Goal: Task Accomplishment & Management: Use online tool/utility

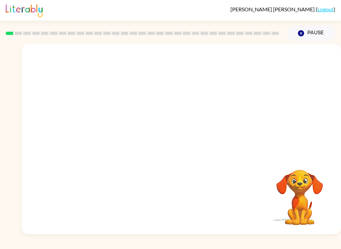
click at [304, 145] on div at bounding box center [181, 100] width 319 height 112
click at [182, 144] on icon "button" at bounding box center [182, 143] width 12 height 12
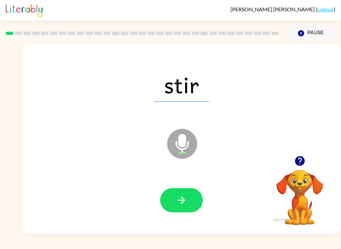
click at [189, 198] on button "button" at bounding box center [181, 200] width 43 height 24
click at [186, 202] on icon "button" at bounding box center [182, 201] width 12 height 12
click at [177, 198] on icon "button" at bounding box center [182, 201] width 12 height 12
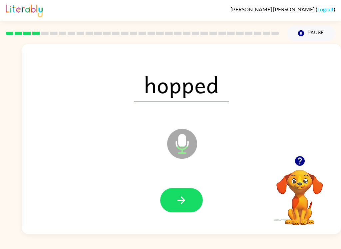
click at [186, 202] on icon "button" at bounding box center [182, 201] width 12 height 12
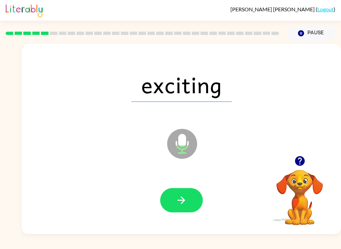
click at [189, 200] on button "button" at bounding box center [181, 200] width 43 height 24
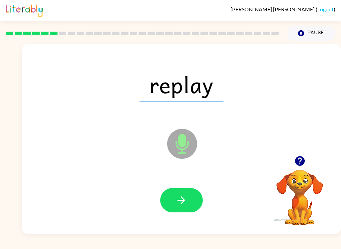
click at [191, 210] on button "button" at bounding box center [181, 200] width 43 height 24
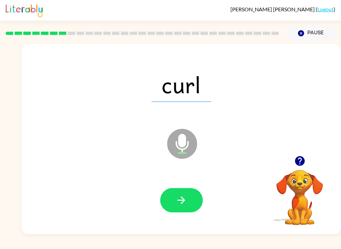
click at [190, 204] on button "button" at bounding box center [181, 200] width 43 height 24
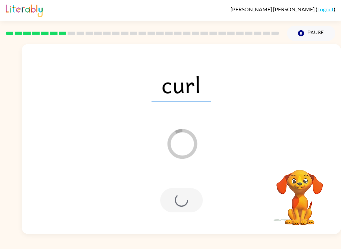
click at [181, 201] on div at bounding box center [181, 200] width 43 height 24
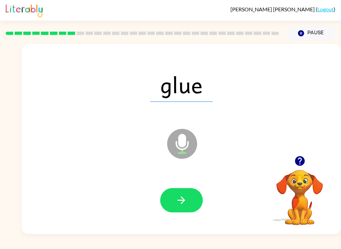
click at [190, 204] on button "button" at bounding box center [181, 200] width 43 height 24
click at [191, 196] on button "button" at bounding box center [181, 200] width 43 height 24
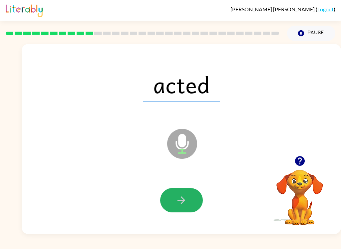
click at [185, 205] on icon "button" at bounding box center [182, 201] width 12 height 12
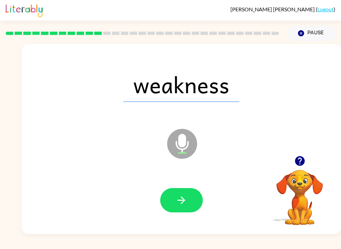
click at [197, 202] on button "button" at bounding box center [181, 200] width 43 height 24
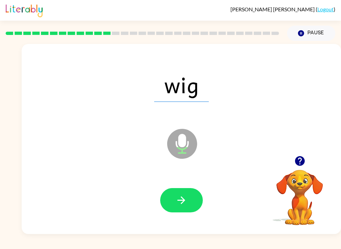
click at [194, 193] on button "button" at bounding box center [181, 200] width 43 height 24
click at [188, 202] on button "button" at bounding box center [181, 200] width 43 height 24
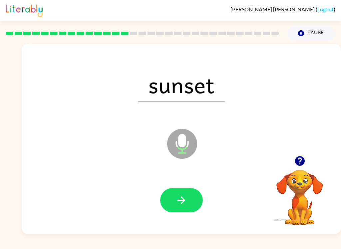
click at [176, 210] on button "button" at bounding box center [181, 200] width 43 height 24
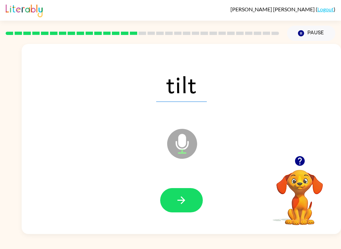
click at [189, 198] on button "button" at bounding box center [181, 200] width 43 height 24
click at [187, 203] on button "button" at bounding box center [181, 200] width 43 height 24
click at [197, 194] on button "button" at bounding box center [181, 200] width 43 height 24
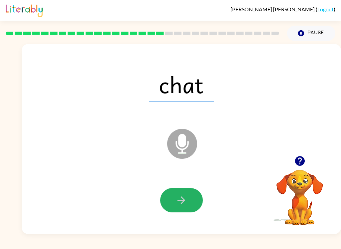
click at [193, 196] on button "button" at bounding box center [181, 200] width 43 height 24
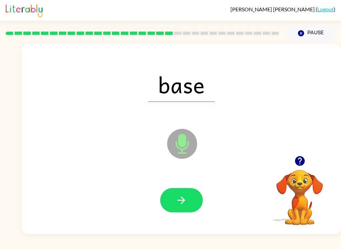
click at [187, 195] on icon "button" at bounding box center [182, 201] width 12 height 12
click at [180, 194] on button "button" at bounding box center [181, 200] width 43 height 24
click at [184, 186] on div at bounding box center [181, 200] width 306 height 55
click at [181, 203] on icon "button" at bounding box center [182, 201] width 12 height 12
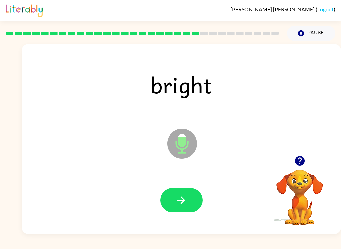
click at [187, 204] on icon "button" at bounding box center [182, 201] width 12 height 12
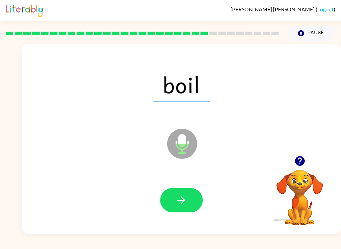
click at [187, 208] on button "button" at bounding box center [181, 200] width 43 height 24
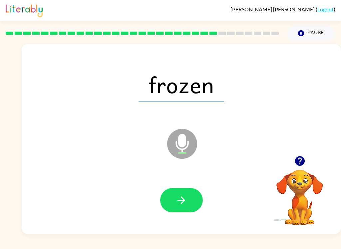
click at [182, 201] on icon "button" at bounding box center [182, 201] width 8 height 8
click at [174, 209] on button "button" at bounding box center [181, 200] width 43 height 24
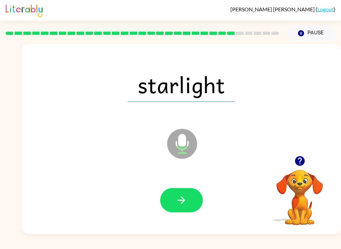
click at [186, 212] on button "button" at bounding box center [181, 200] width 43 height 24
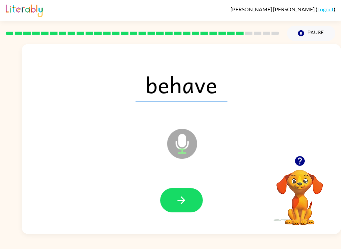
click at [186, 206] on icon "button" at bounding box center [182, 201] width 12 height 12
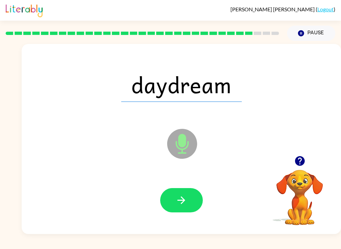
click at [177, 204] on icon "button" at bounding box center [182, 201] width 12 height 12
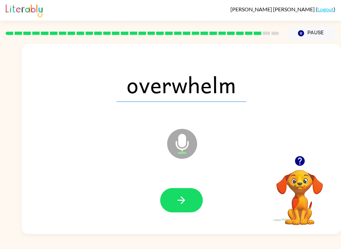
click at [182, 209] on button "button" at bounding box center [181, 200] width 43 height 24
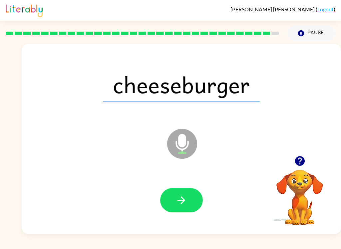
click at [178, 199] on icon "button" at bounding box center [182, 201] width 12 height 12
